Goal: Task Accomplishment & Management: Manage account settings

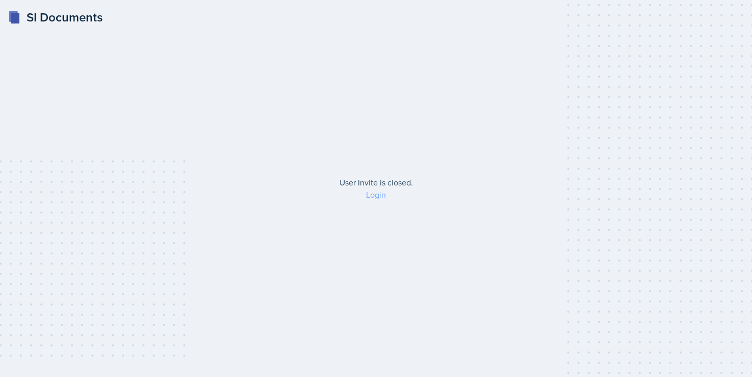
click at [380, 196] on link "Login" at bounding box center [376, 194] width 20 height 11
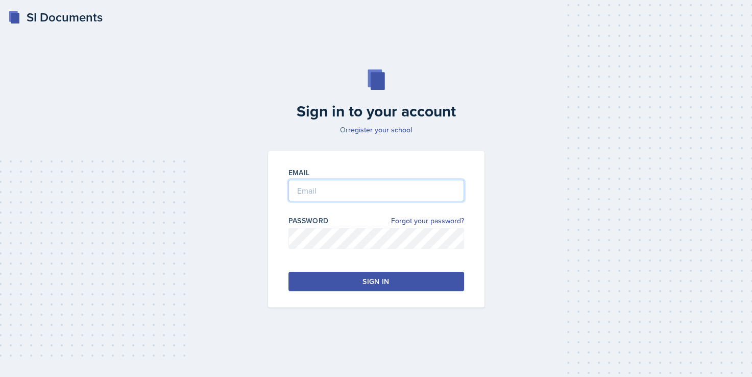
type input "[PERSON_NAME]"
click at [349, 281] on button "Sign in" at bounding box center [377, 281] width 176 height 19
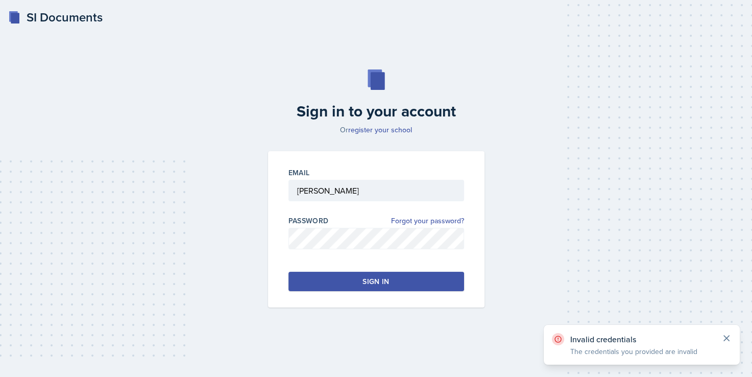
click at [722, 339] on icon at bounding box center [727, 338] width 10 height 10
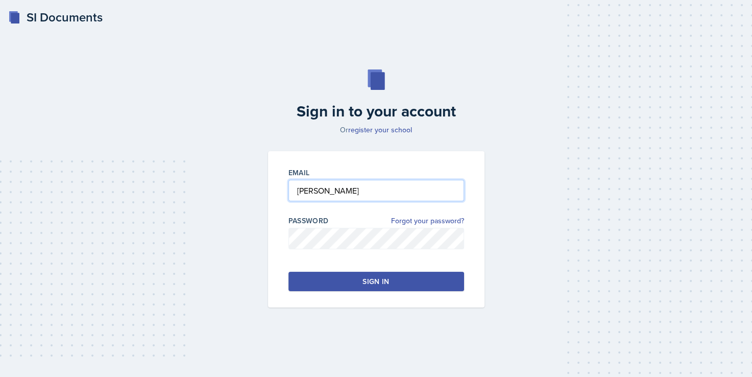
drag, startPoint x: 342, startPoint y: 188, endPoint x: 174, endPoint y: 194, distance: 167.6
click at [174, 194] on div "Sign in to your account Or register your school Email [PERSON_NAME] Password Fo…" at bounding box center [376, 188] width 720 height 303
click at [514, 118] on div "Sign in to your account Or register your school Email Password Forgot your pass…" at bounding box center [376, 188] width 720 height 303
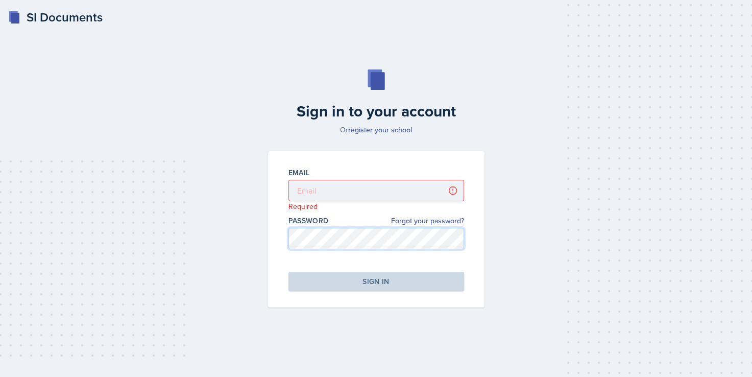
click at [132, 265] on div "Sign in to your account Or register your school Email Required Password Forgot …" at bounding box center [376, 188] width 720 height 303
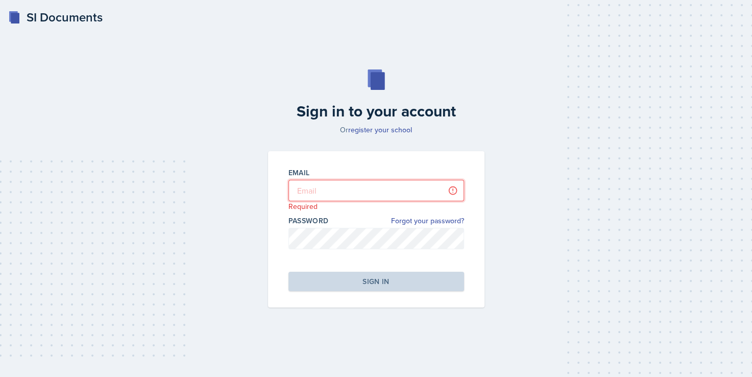
click at [317, 188] on input "email" at bounding box center [377, 190] width 176 height 21
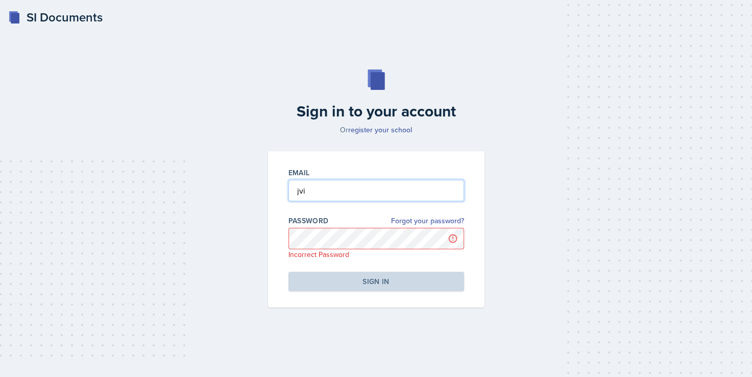
type input "[EMAIL_ADDRESS][DOMAIN_NAME]"
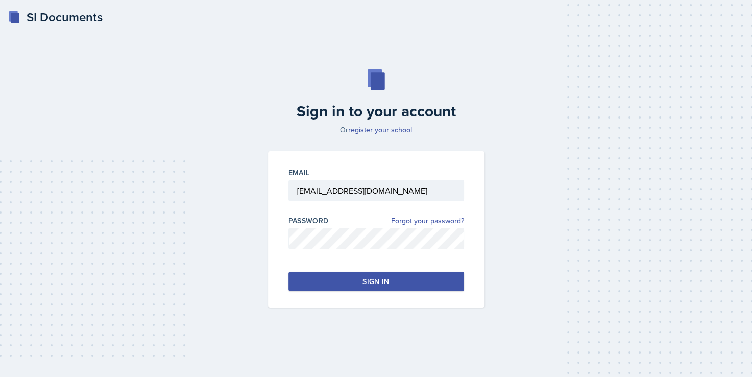
click at [568, 239] on div "Sign in to your account Or register your school Email jvicke24@students.kennesa…" at bounding box center [376, 188] width 720 height 303
click at [356, 279] on button "Sign in" at bounding box center [377, 281] width 176 height 19
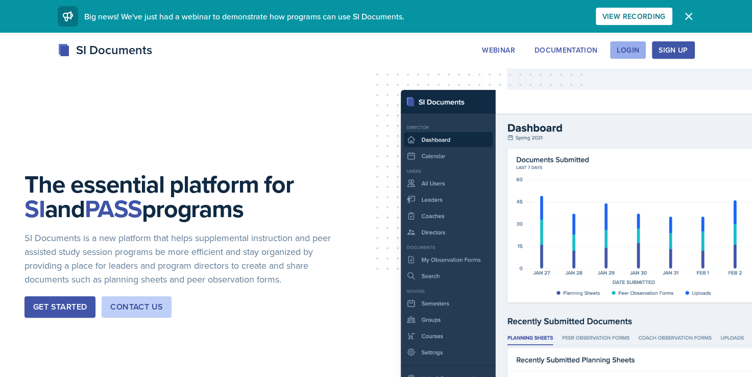
click at [629, 54] on div "Login" at bounding box center [628, 50] width 22 height 8
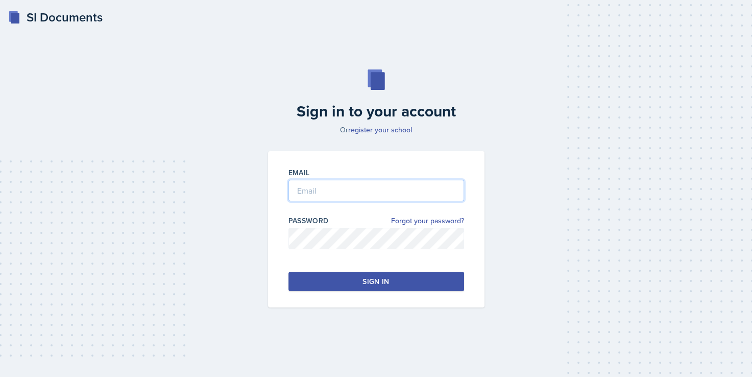
type input "[PERSON_NAME]"
drag, startPoint x: 336, startPoint y: 193, endPoint x: 231, endPoint y: 192, distance: 104.7
click at [231, 192] on div "Sign in to your account Or register your school Email Vickers Password Forgot y…" at bounding box center [376, 188] width 720 height 303
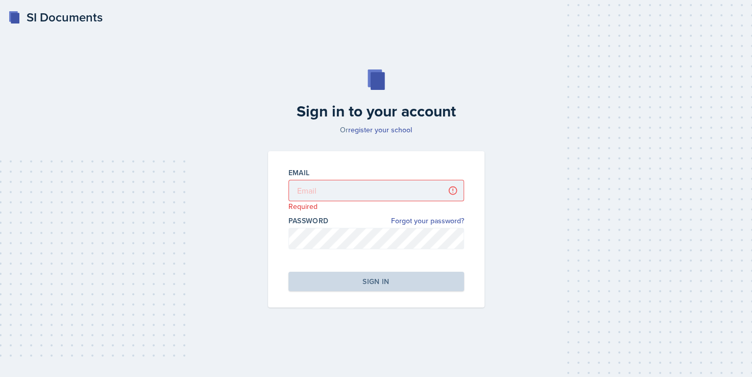
click at [215, 184] on div "Sign in to your account Or register your school Email Required Password Forgot …" at bounding box center [376, 188] width 720 height 303
click at [208, 240] on div "Sign in to your account Or register your school Email Required Password Forgot …" at bounding box center [376, 188] width 720 height 303
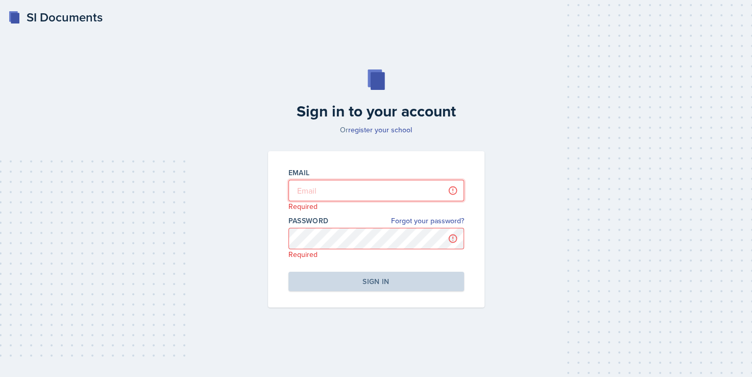
click at [339, 189] on input "email" at bounding box center [377, 190] width 176 height 21
type input "[EMAIL_ADDRESS][DOMAIN_NAME]"
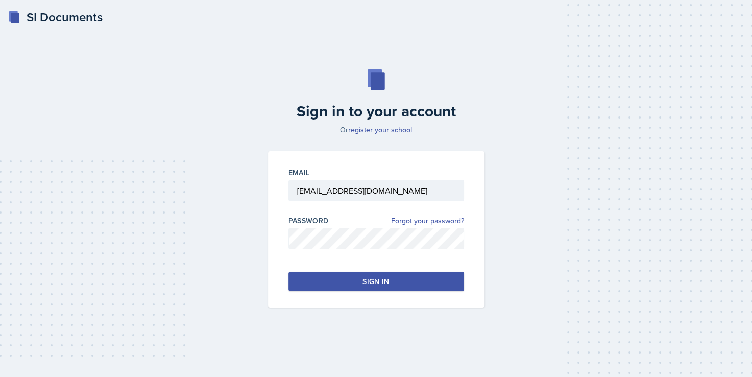
click at [225, 229] on div "Sign in to your account Or register your school Email jvicke24@students.kennesa…" at bounding box center [376, 188] width 720 height 303
click at [333, 275] on button "Sign in" at bounding box center [377, 281] width 176 height 19
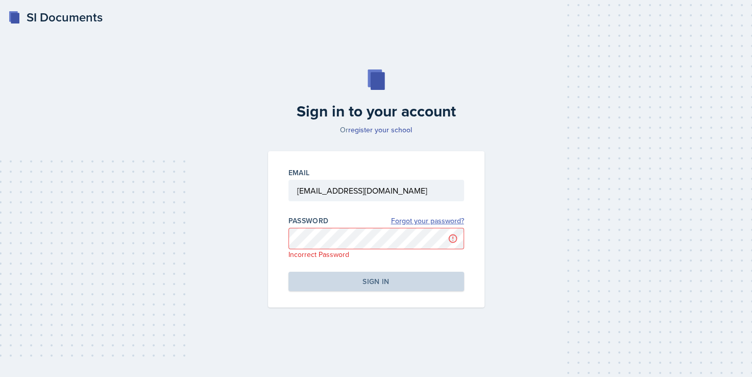
click at [436, 221] on link "Forgot your password?" at bounding box center [427, 221] width 73 height 11
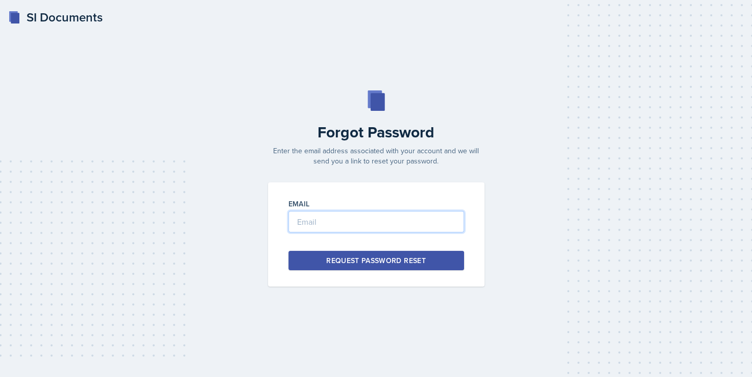
click at [327, 226] on input "email" at bounding box center [377, 221] width 176 height 21
type input "[EMAIL_ADDRESS][DOMAIN_NAME]"
click at [346, 259] on div "Request Password Reset" at bounding box center [376, 260] width 100 height 10
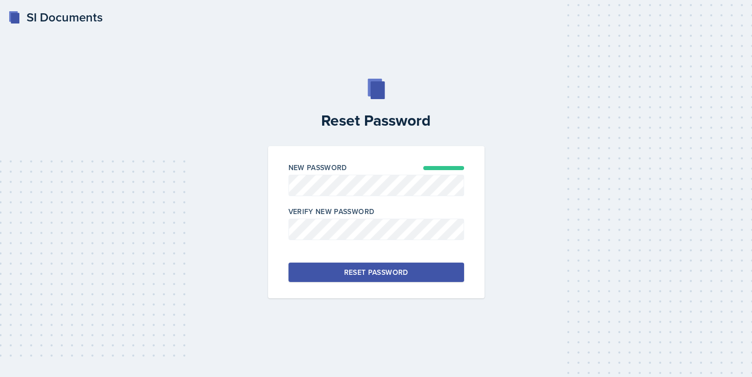
click at [544, 234] on div "Reset Password New Password Verify New Password Reset Password" at bounding box center [376, 188] width 720 height 219
click at [400, 273] on div "Reset Password" at bounding box center [376, 272] width 64 height 10
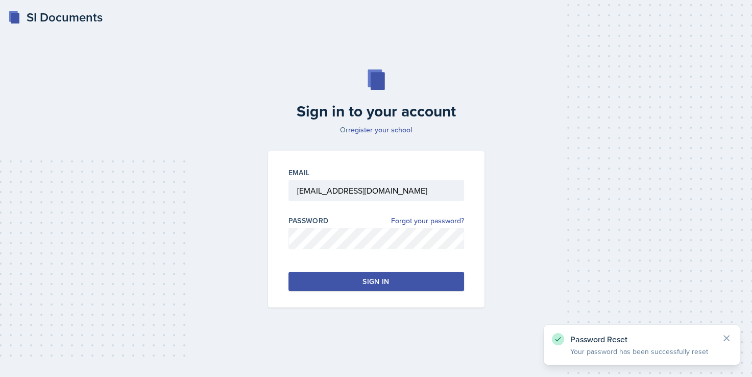
click at [396, 277] on button "Sign in" at bounding box center [377, 281] width 176 height 19
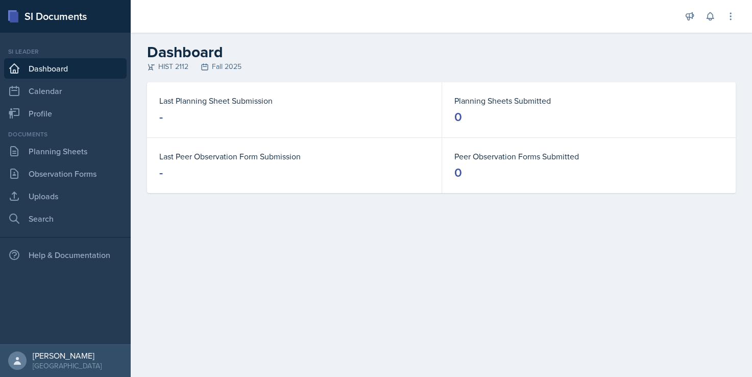
click at [235, 259] on main "Dashboard HIST 2112 Fall 2025 Last Planning Sheet Submission - Planning Sheets …" at bounding box center [442, 205] width 622 height 344
click at [46, 87] on link "Calendar" at bounding box center [65, 91] width 123 height 20
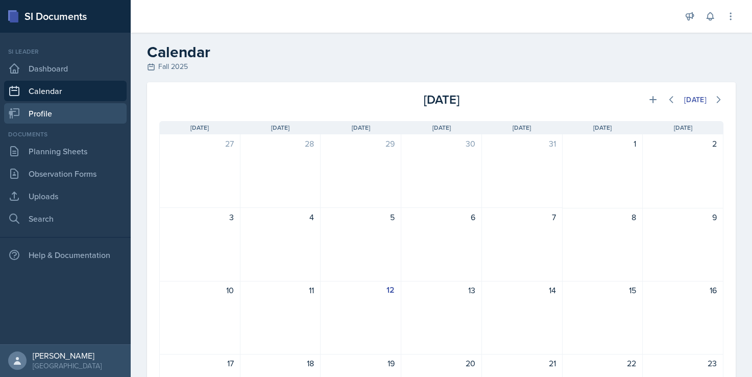
click at [51, 116] on link "Profile" at bounding box center [65, 113] width 123 height 20
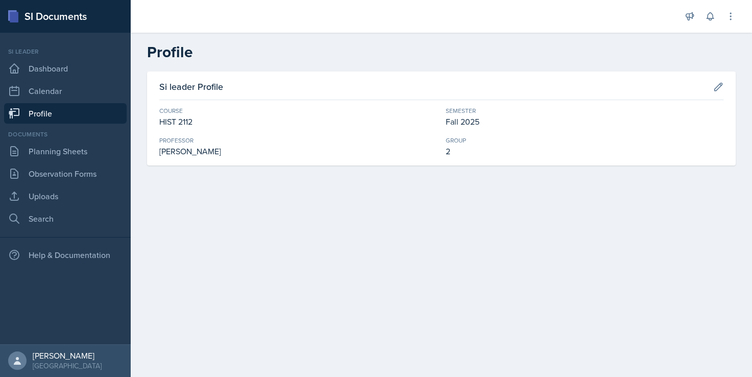
click at [304, 194] on main "Profile Si leader Profile Course HIST 2112 Semester Fall 2025 Professor [PERSON…" at bounding box center [442, 205] width 622 height 344
click at [65, 154] on link "Planning Sheets" at bounding box center [65, 151] width 123 height 20
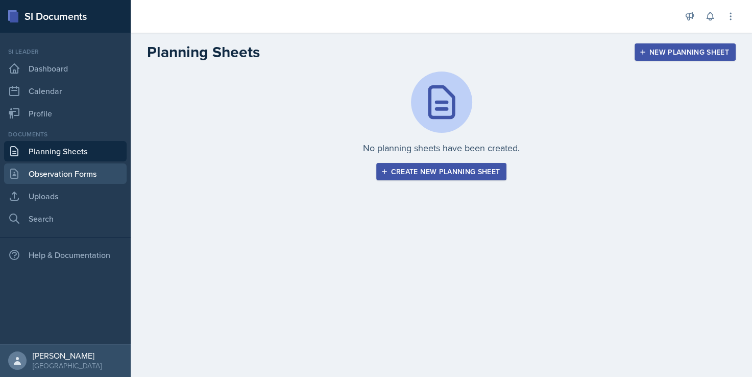
click at [51, 175] on link "Observation Forms" at bounding box center [65, 173] width 123 height 20
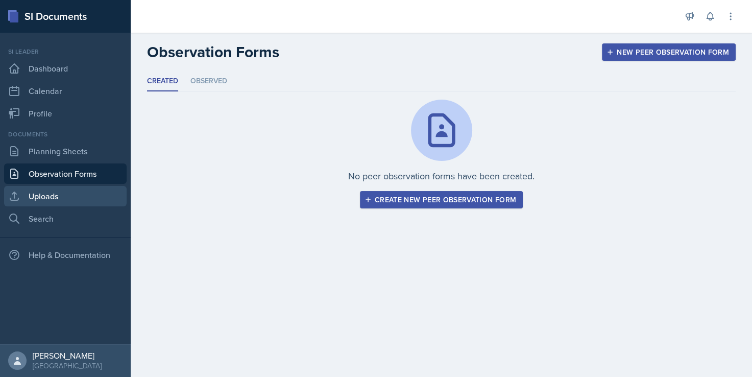
click at [44, 193] on link "Uploads" at bounding box center [65, 196] width 123 height 20
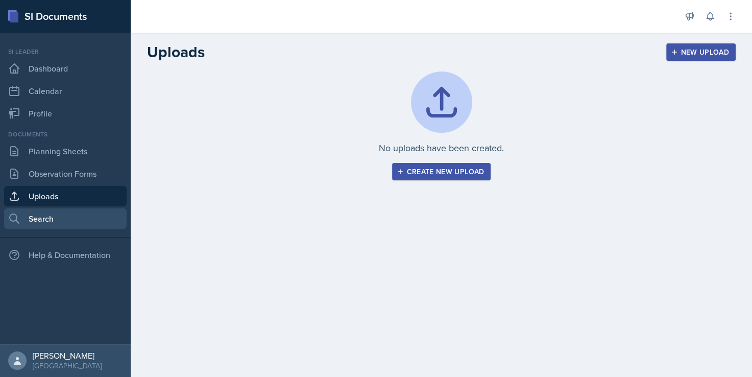
click at [43, 216] on link "Search" at bounding box center [65, 218] width 123 height 20
select select "all"
select select "1"
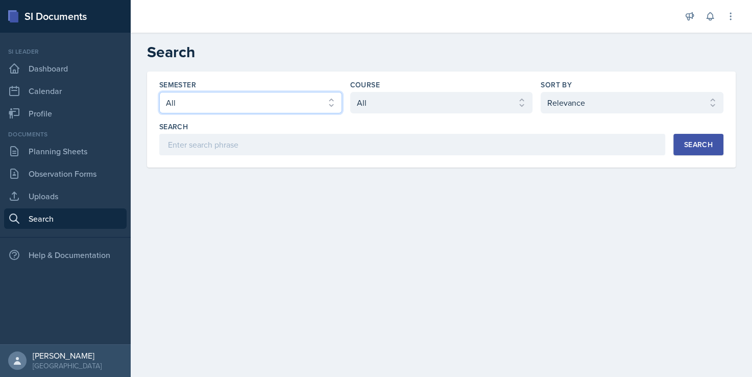
click at [276, 103] on select "Select semester All Fall 2025 Summer 2025 Spring 2025 Fall 2024 Summer 2024 Spr…" at bounding box center [250, 102] width 183 height 21
click at [159, 92] on select "Select semester All Fall 2025 Summer 2025 Spring 2025 Fall 2024 Summer 2024 Spr…" at bounding box center [250, 102] width 183 height 21
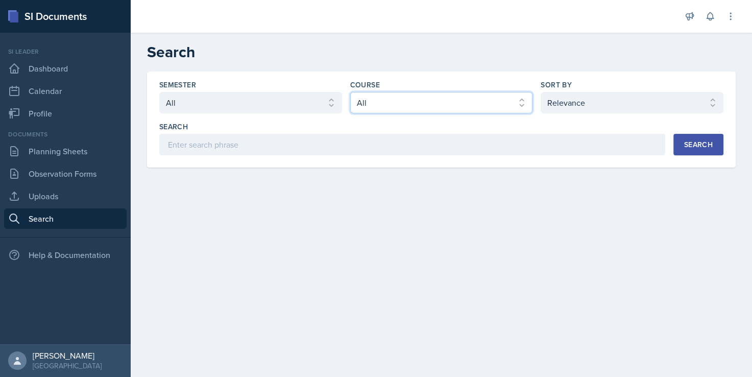
click at [365, 107] on select "Select course All ACCT 2101 ACCT 2102 ACCT 4050 ANTH 1102 ANTH 3301 ARCH 1000 A…" at bounding box center [441, 102] width 183 height 21
select select "e03f2d5a-f3a5-4e0e-9167-550ff5b2876a"
click at [350, 92] on select "Select course All ACCT 2101 ACCT 2102 ACCT 4050 ANTH 1102 ANTH 3301 ARCH 1000 A…" at bounding box center [441, 102] width 183 height 21
click at [701, 146] on div "Search" at bounding box center [699, 144] width 29 height 8
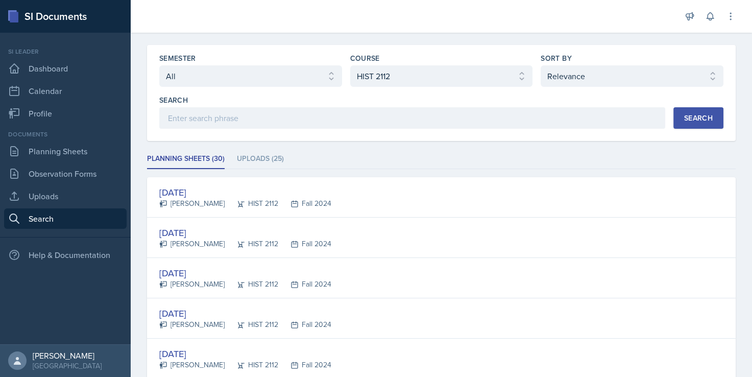
scroll to position [25, 0]
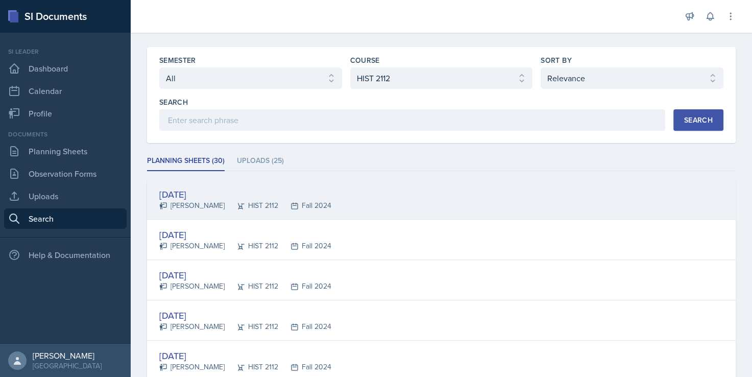
click at [192, 195] on div "[DATE]" at bounding box center [245, 194] width 172 height 14
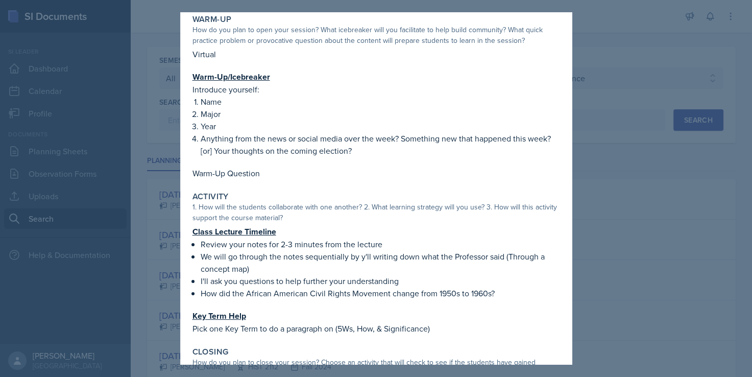
scroll to position [0, 0]
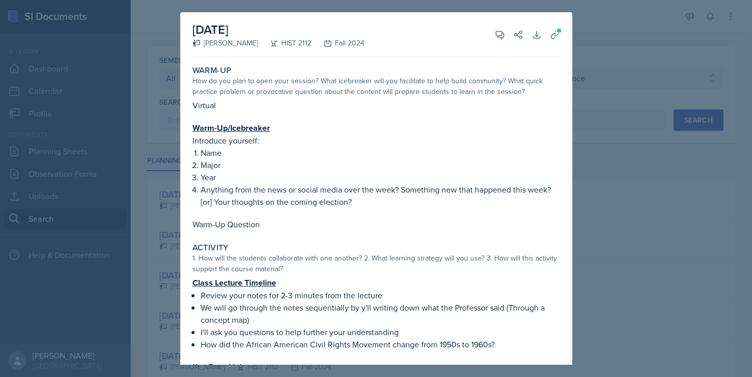
click at [618, 98] on div at bounding box center [376, 188] width 752 height 377
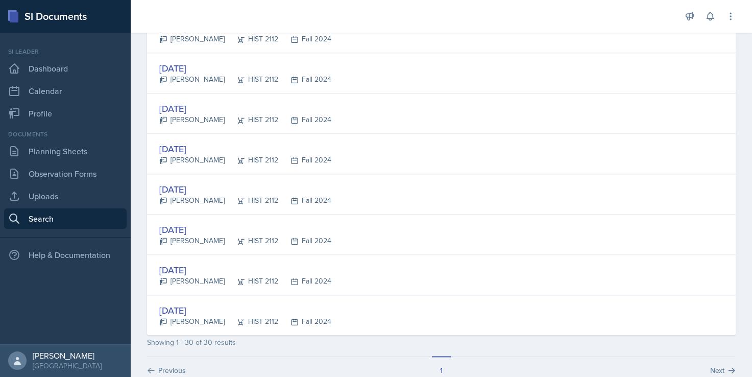
scroll to position [1097, 0]
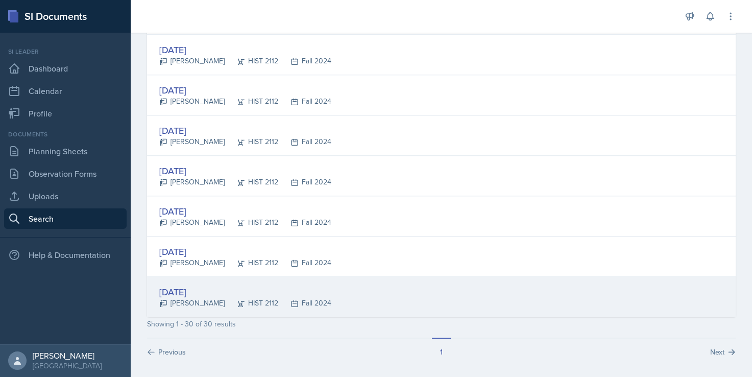
click at [181, 287] on div "[DATE]" at bounding box center [245, 292] width 172 height 14
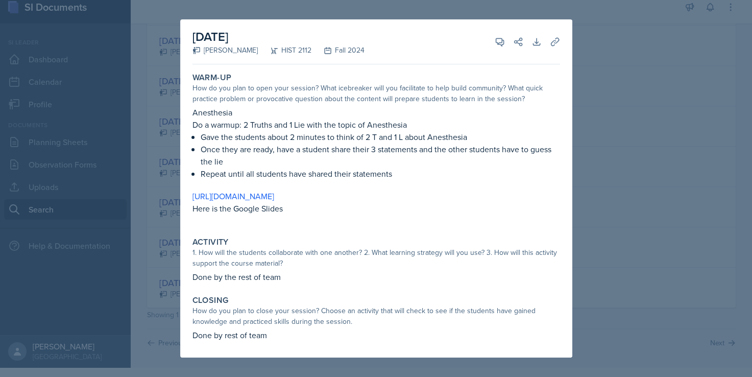
scroll to position [12, 0]
click at [654, 123] on div at bounding box center [376, 188] width 752 height 377
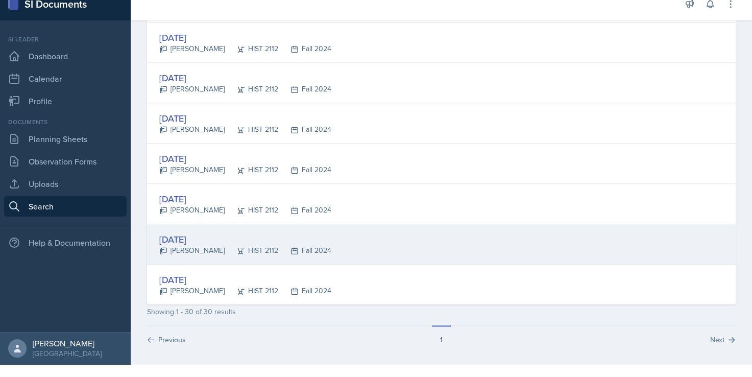
click at [201, 232] on div "[DATE]" at bounding box center [245, 239] width 172 height 14
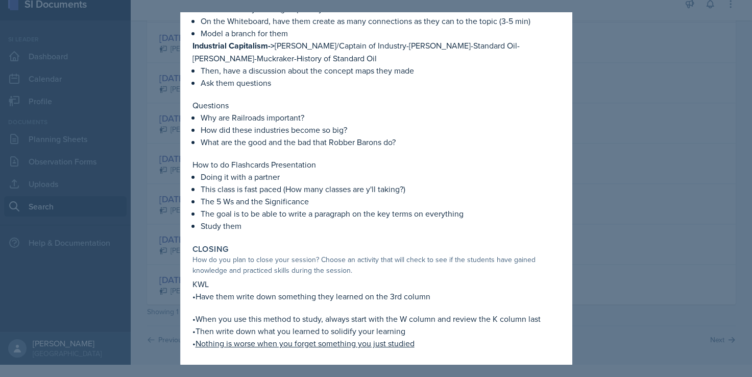
drag, startPoint x: 704, startPoint y: 218, endPoint x: 695, endPoint y: 216, distance: 9.5
click at [702, 218] on div at bounding box center [376, 188] width 752 height 377
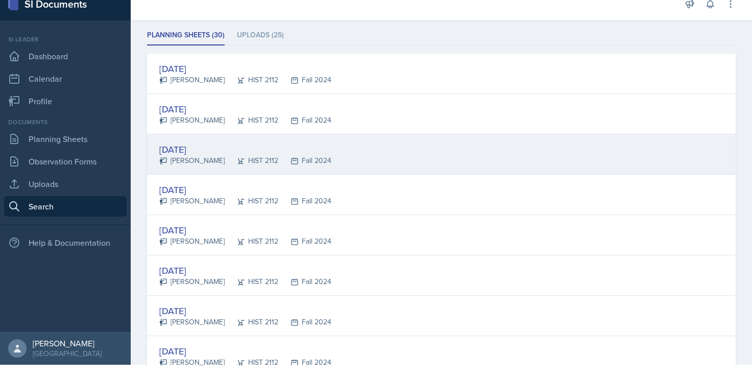
scroll to position [0, 0]
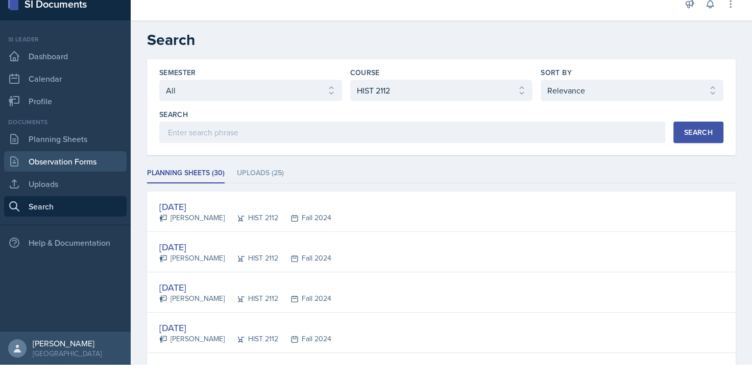
click at [63, 164] on link "Observation Forms" at bounding box center [65, 161] width 123 height 20
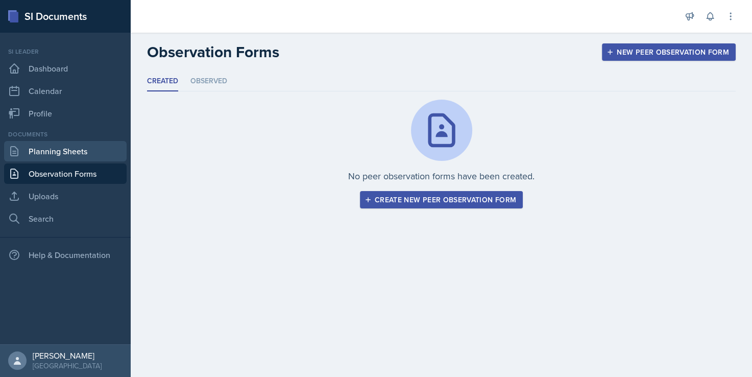
click at [59, 148] on link "Planning Sheets" at bounding box center [65, 151] width 123 height 20
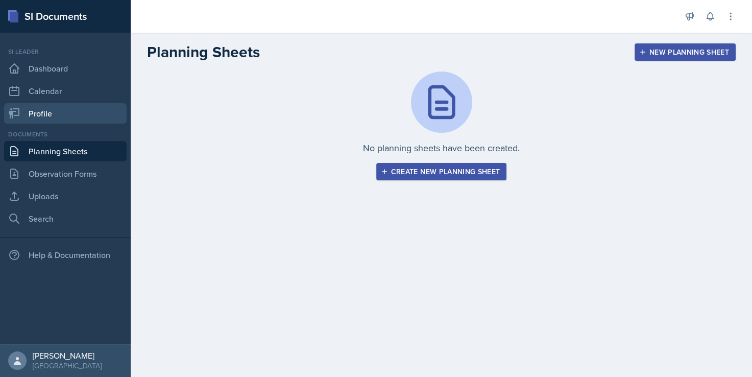
click at [49, 111] on link "Profile" at bounding box center [65, 113] width 123 height 20
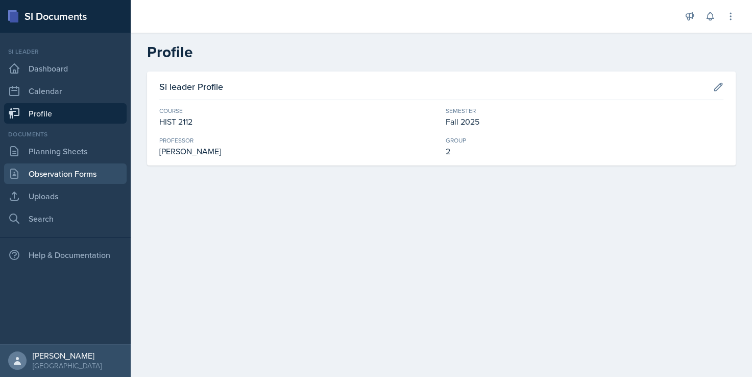
click at [51, 173] on link "Observation Forms" at bounding box center [65, 173] width 123 height 20
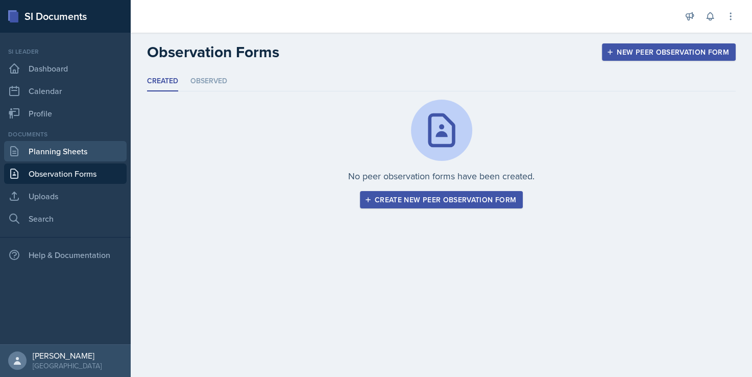
click at [51, 151] on link "Planning Sheets" at bounding box center [65, 151] width 123 height 20
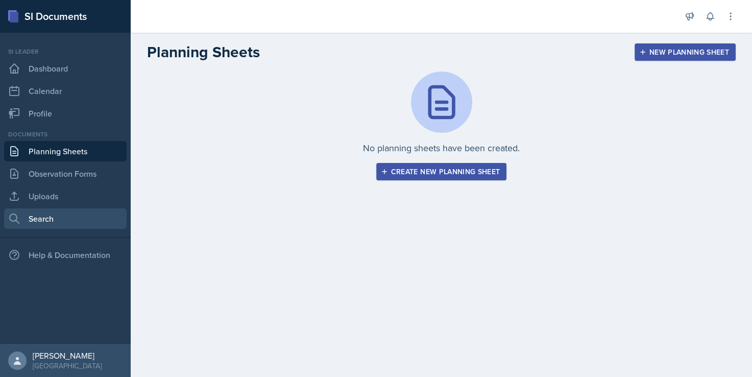
click at [44, 220] on link "Search" at bounding box center [65, 218] width 123 height 20
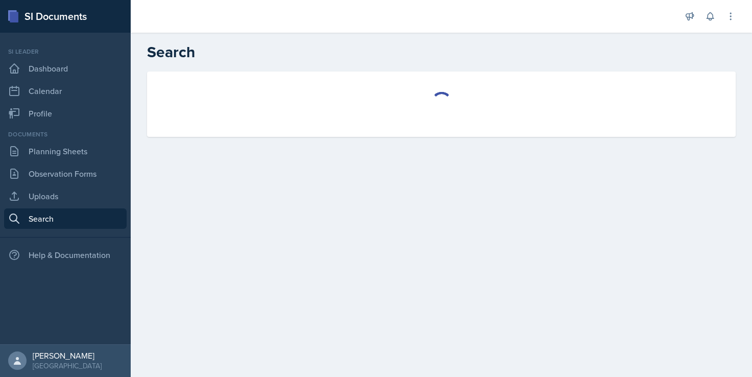
select select "all"
select select "1"
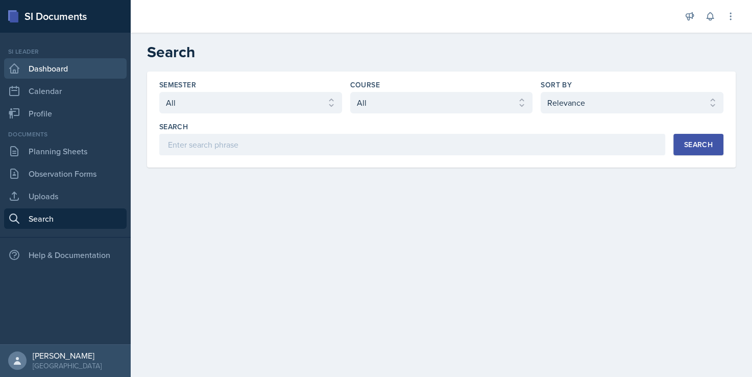
click at [46, 59] on link "Dashboard" at bounding box center [65, 68] width 123 height 20
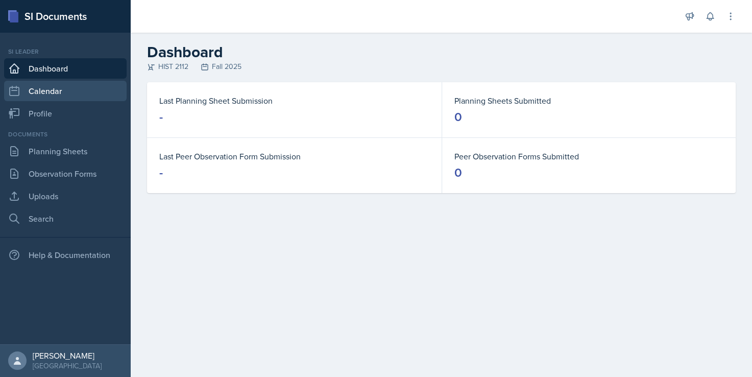
click at [48, 93] on link "Calendar" at bounding box center [65, 91] width 123 height 20
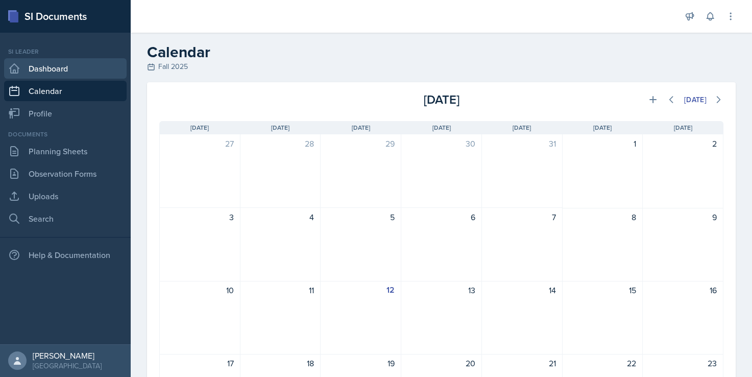
click at [36, 60] on link "Dashboard" at bounding box center [65, 68] width 123 height 20
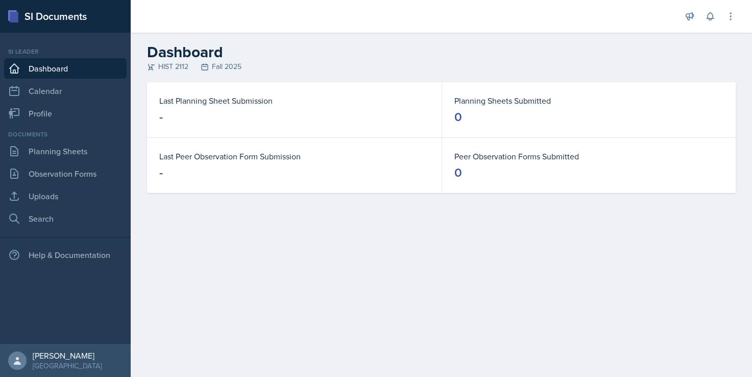
drag, startPoint x: 0, startPoint y: 0, endPoint x: 337, endPoint y: 295, distance: 448.2
click at [337, 295] on main "Dashboard HIST 2112 Fall 2025 Last Planning Sheet Submission - Planning Sheets …" at bounding box center [442, 205] width 622 height 344
drag, startPoint x: 178, startPoint y: 1, endPoint x: 313, endPoint y: 283, distance: 313.0
click at [313, 283] on main "Dashboard HIST 2112 Fall 2025 Last Planning Sheet Submission - Planning Sheets …" at bounding box center [442, 205] width 622 height 344
